Goal: Task Accomplishment & Management: Complete application form

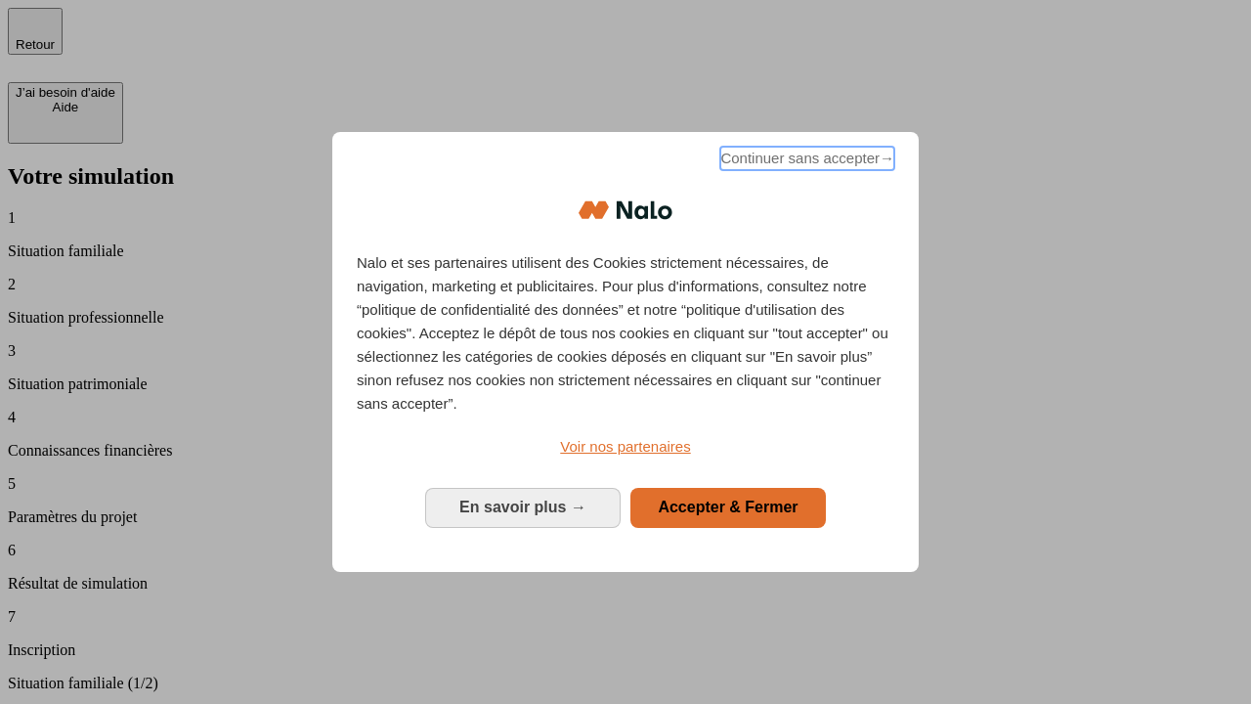
click at [806, 161] on span "Continuer sans accepter →" at bounding box center [807, 158] width 174 height 23
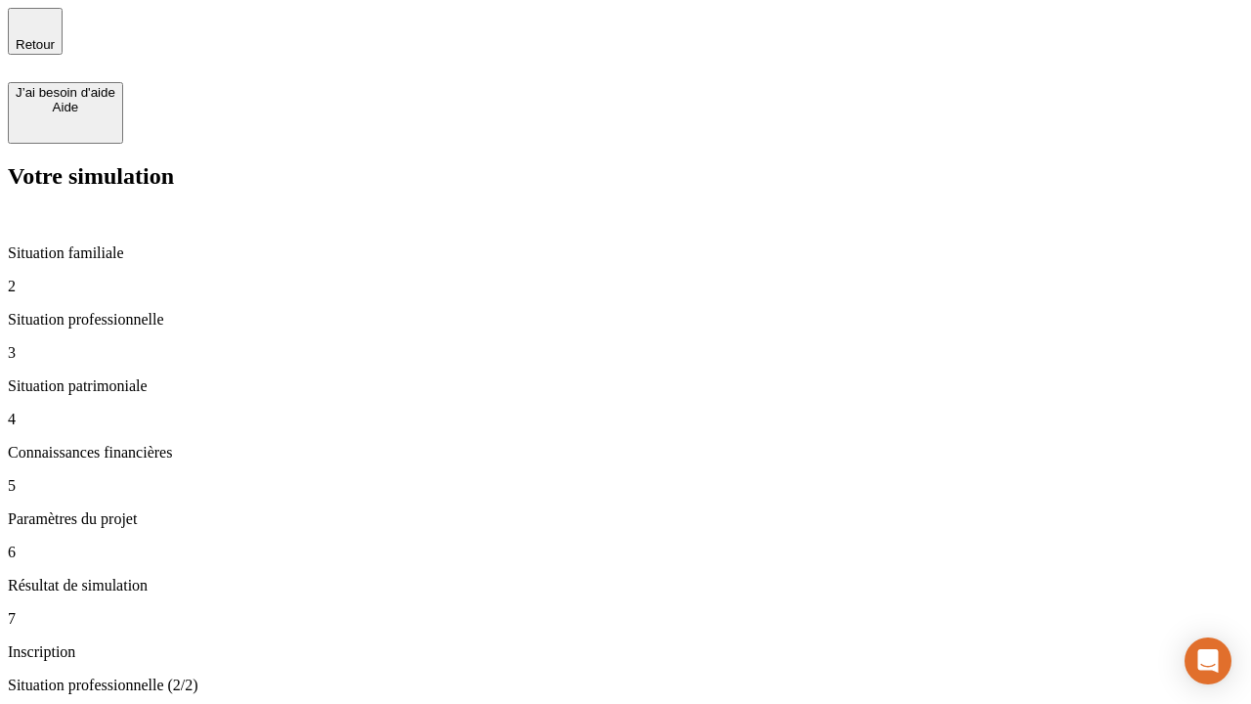
type input "30 000"
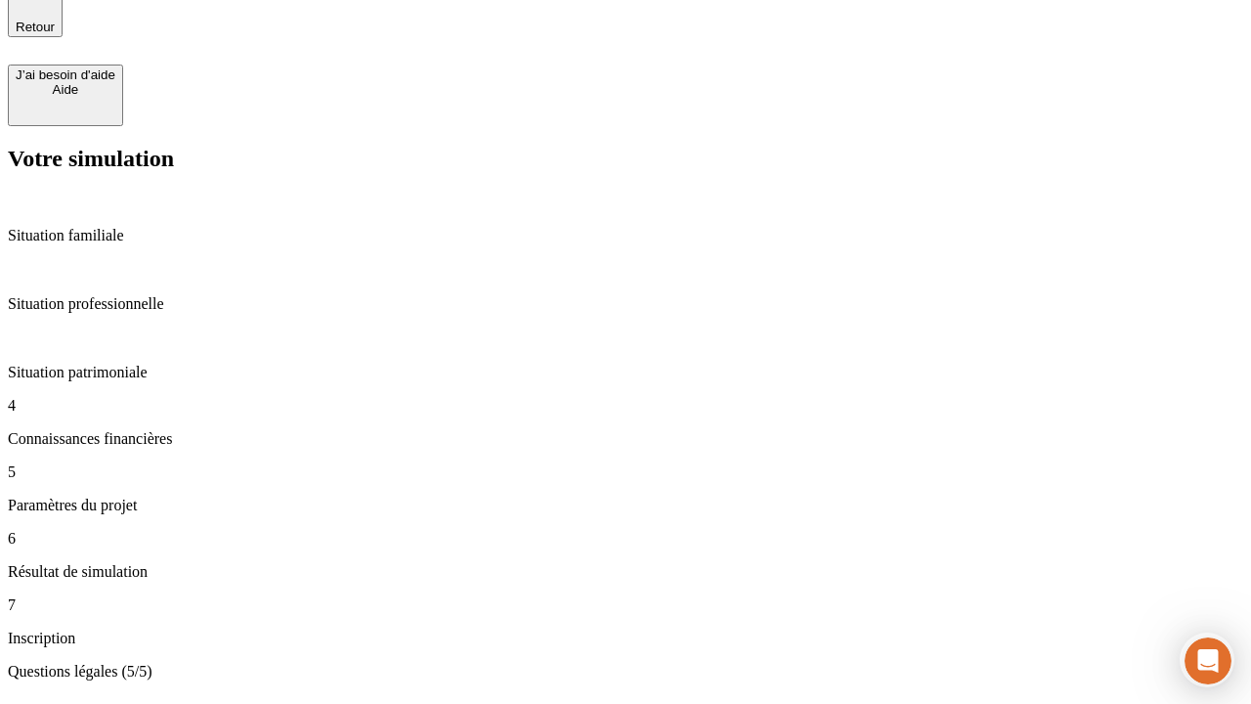
scroll to position [61, 0]
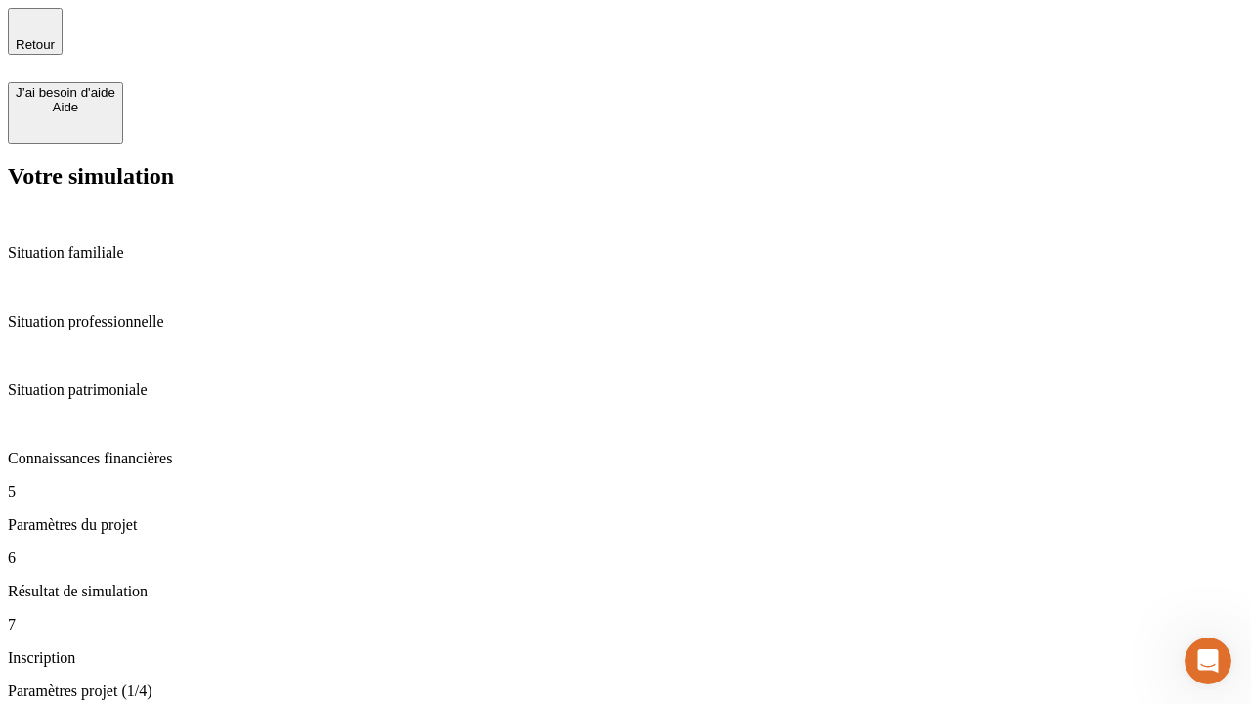
scroll to position [666, 0]
type input "25"
type input "1 000"
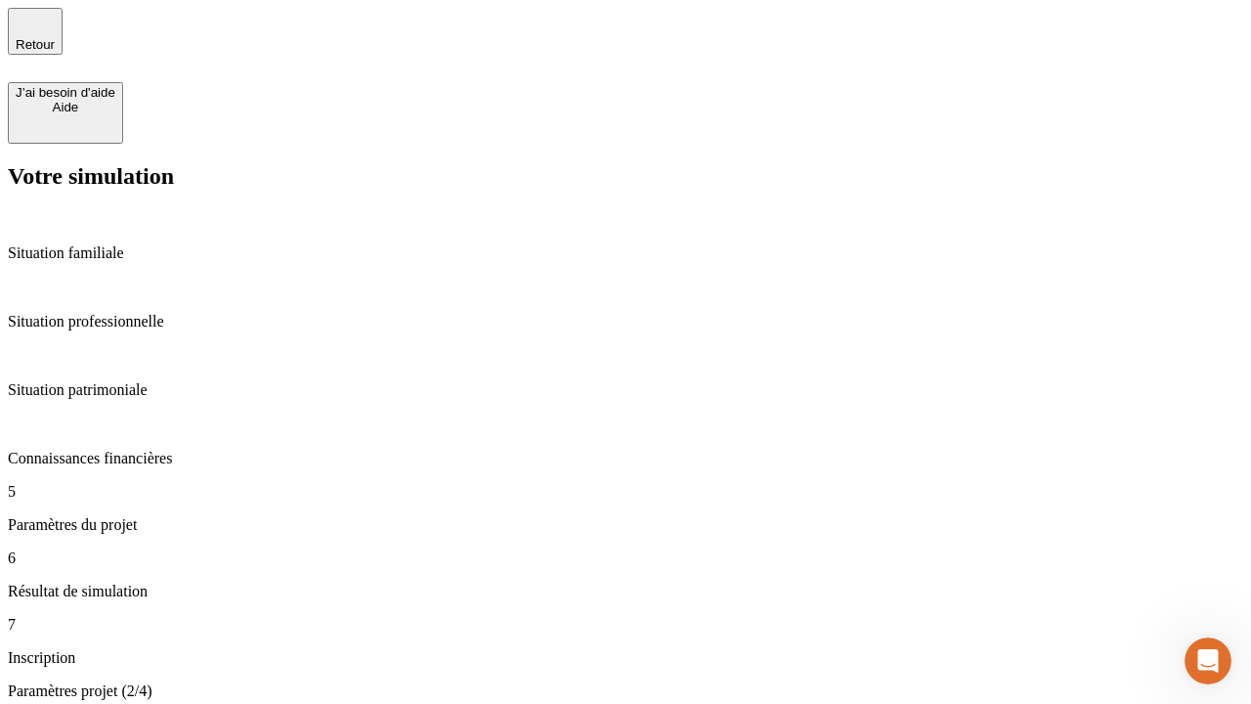
type input "640"
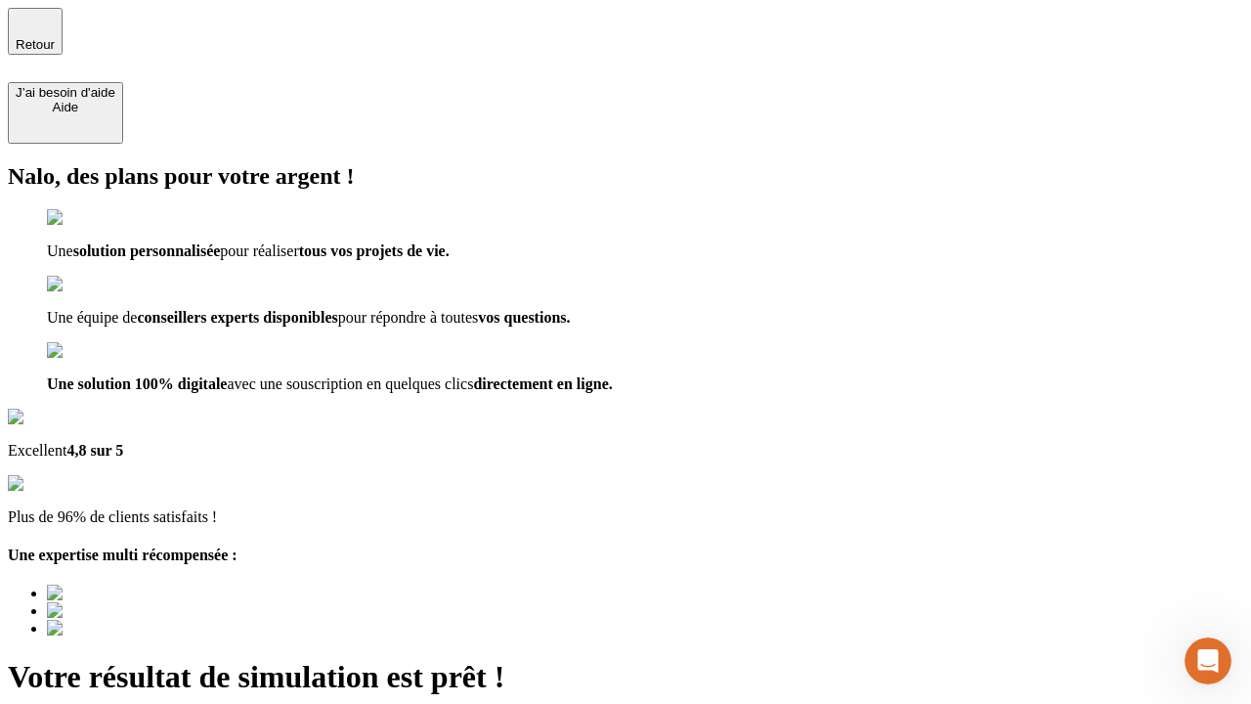
type input "[EMAIL_ADDRESS][PERSON_NAME][DOMAIN_NAME]"
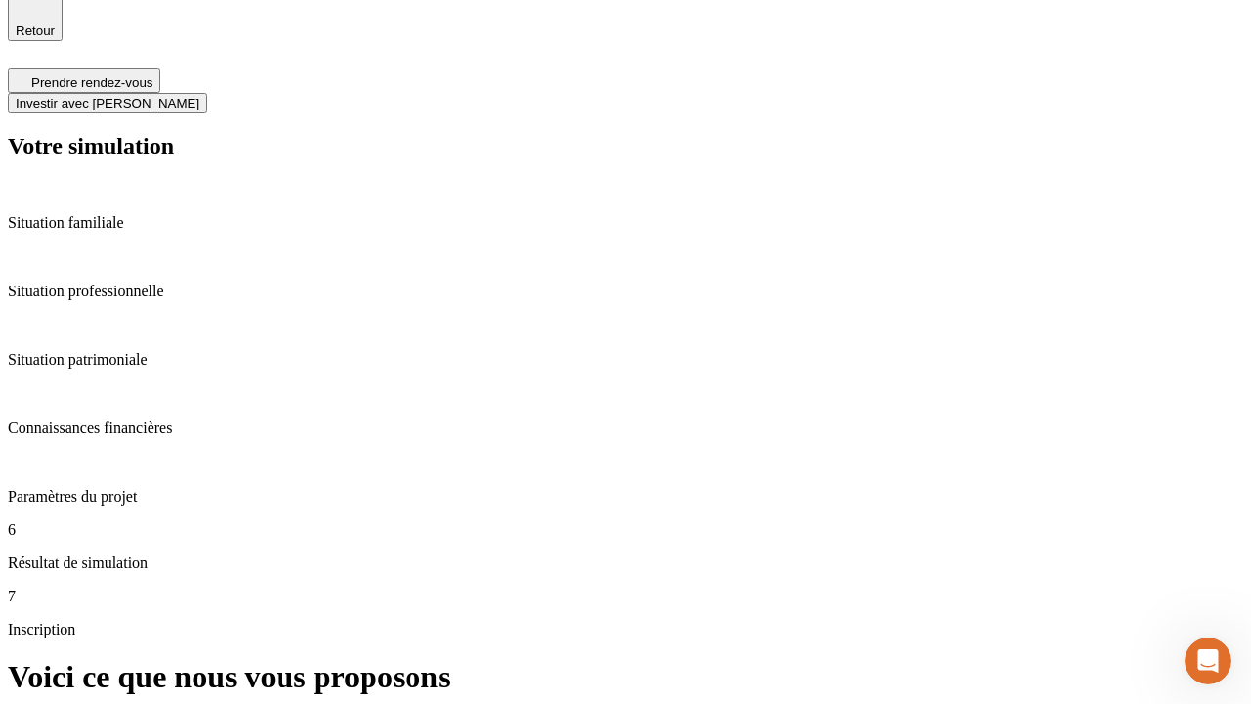
click at [199, 96] on span "Investir avec [PERSON_NAME]" at bounding box center [108, 103] width 184 height 15
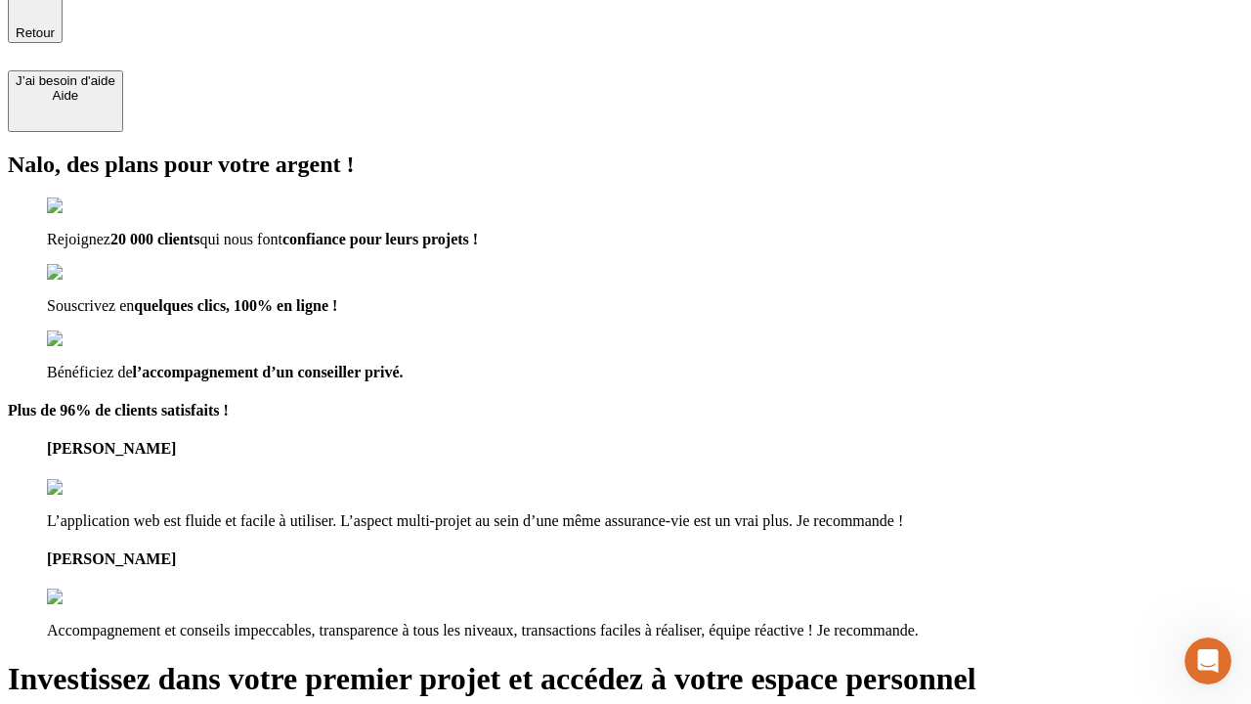
type input "[PERSON_NAME][EMAIL_ADDRESS][DOMAIN_NAME]"
